Goal: Task Accomplishment & Management: Manage account settings

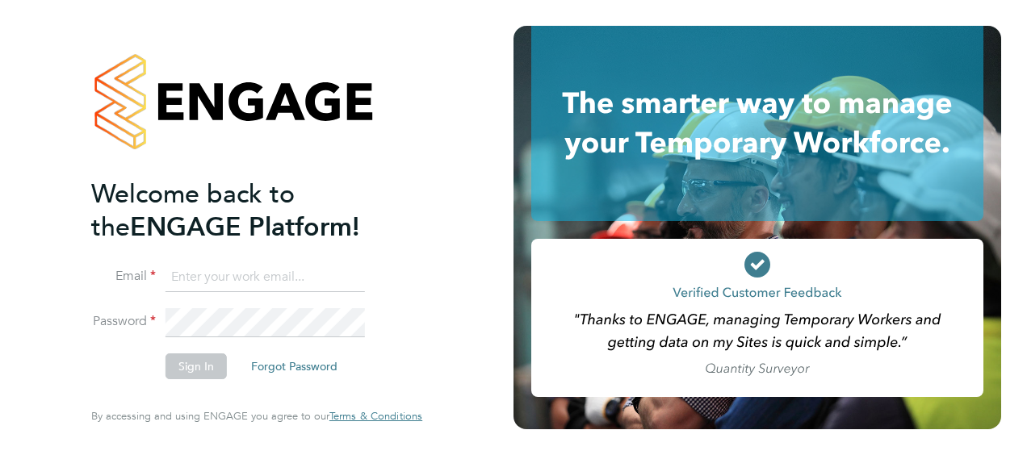
type input "Ondre.Odain@vistry.co.uk"
click at [206, 368] on button "Sign In" at bounding box center [196, 367] width 61 height 26
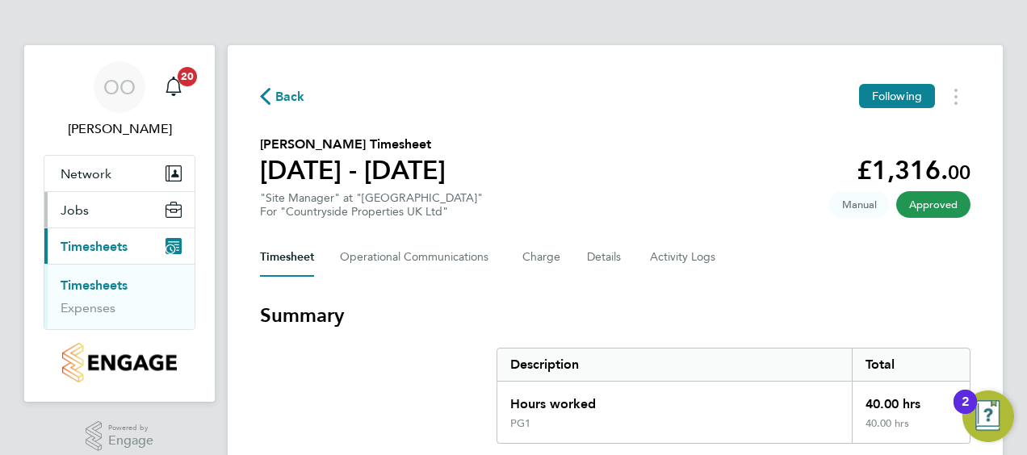
click at [106, 207] on button "Jobs" at bounding box center [119, 210] width 150 height 36
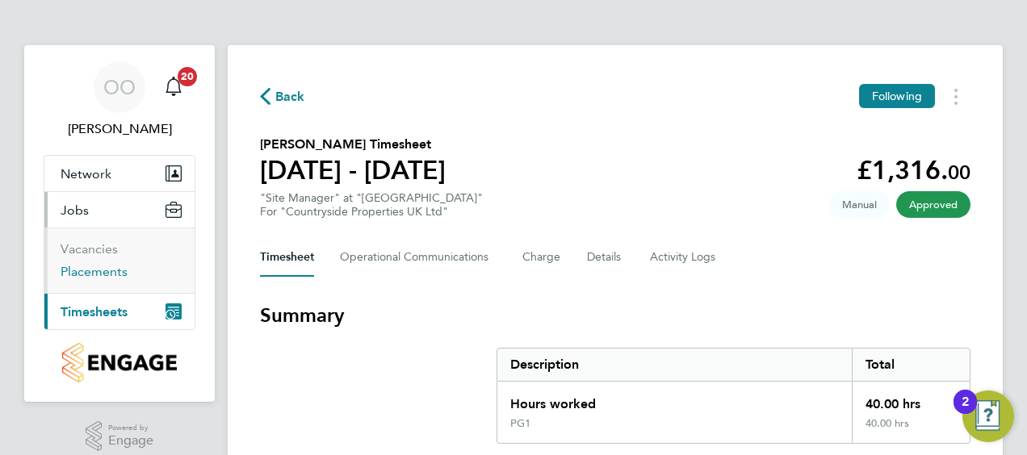
click at [115, 270] on link "Placements" at bounding box center [94, 271] width 67 height 15
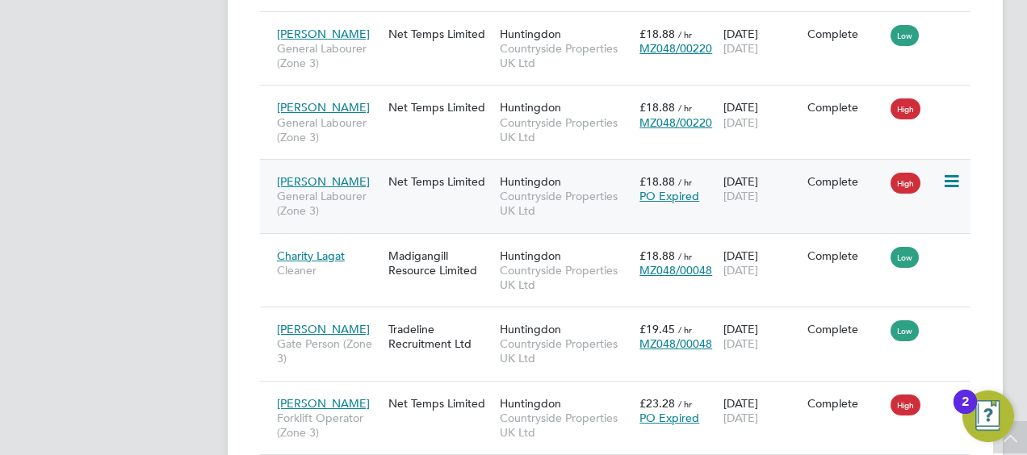
click at [954, 173] on icon at bounding box center [950, 181] width 16 height 19
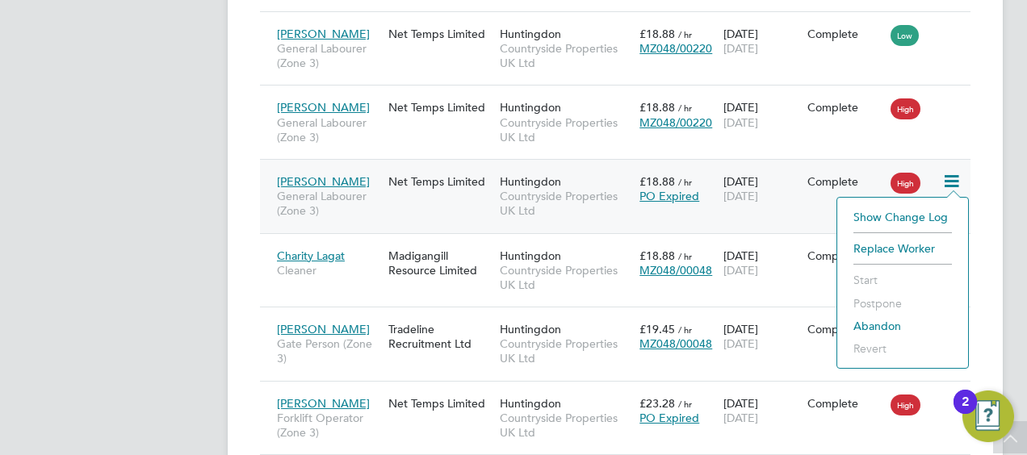
click at [807, 201] on div "Trevor Tembo General Labourer (Zone 3) Net Temps Limited Huntingdon Countryside…" at bounding box center [615, 196] width 711 height 74
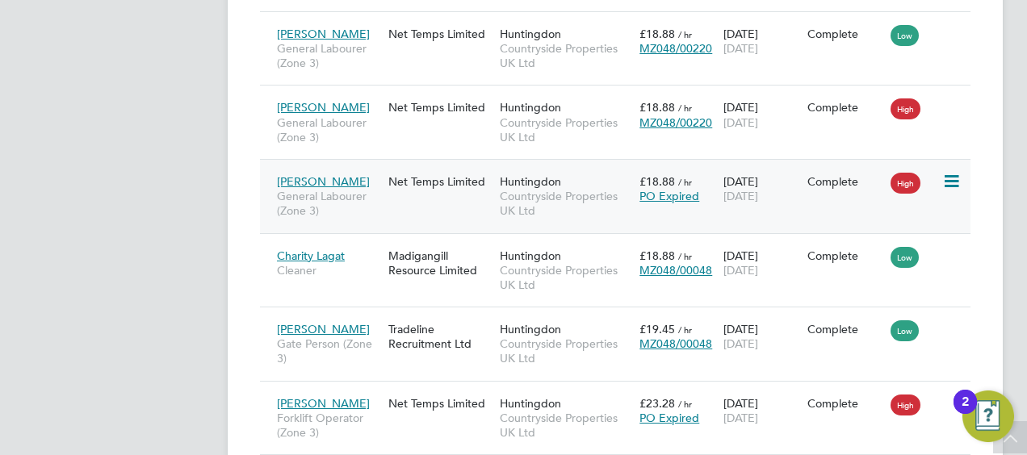
click at [829, 183] on div "Complete" at bounding box center [845, 181] width 76 height 15
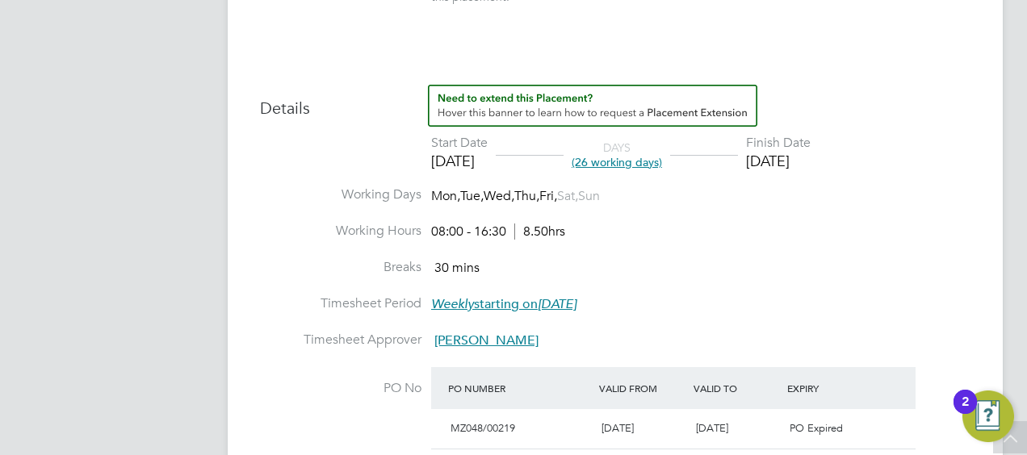
scroll to position [646, 0]
